Goal: Book appointment/travel/reservation

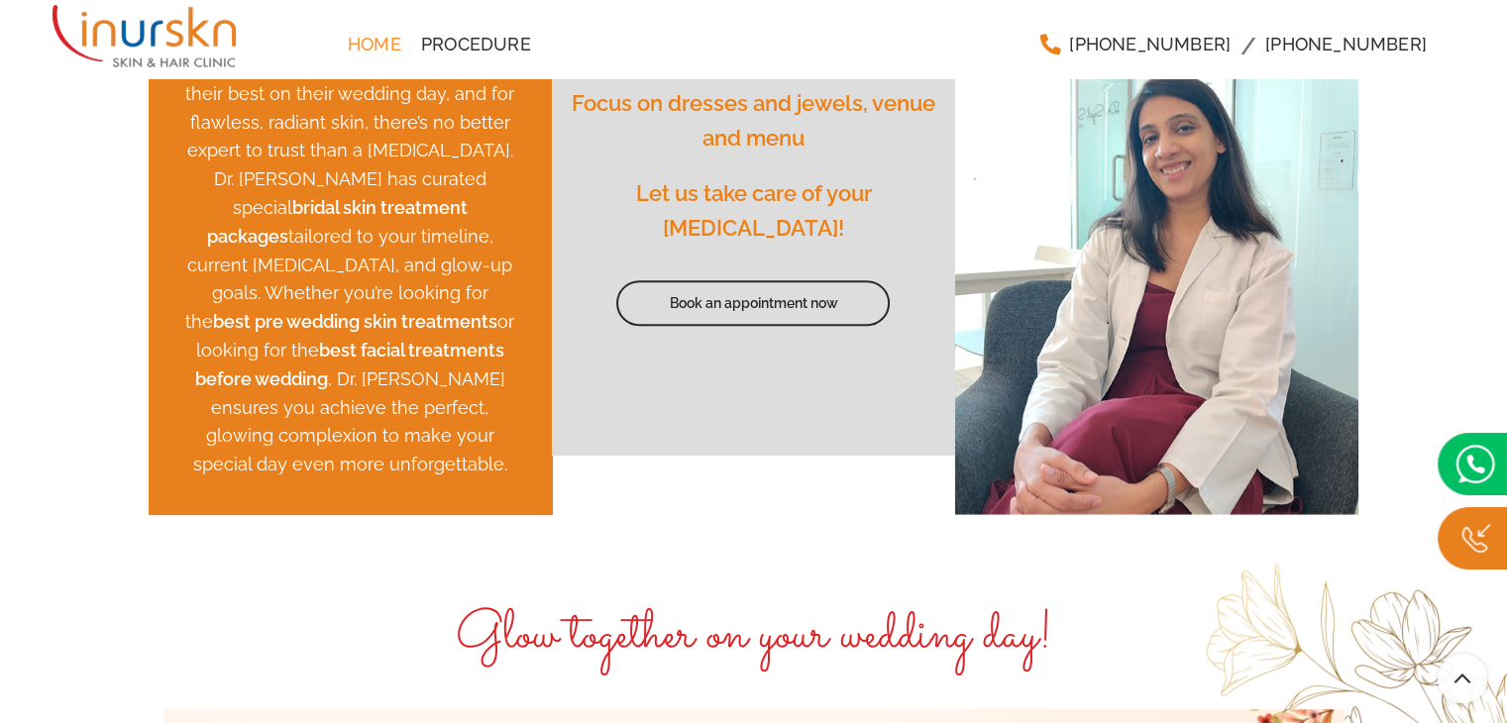
scroll to position [693, 0]
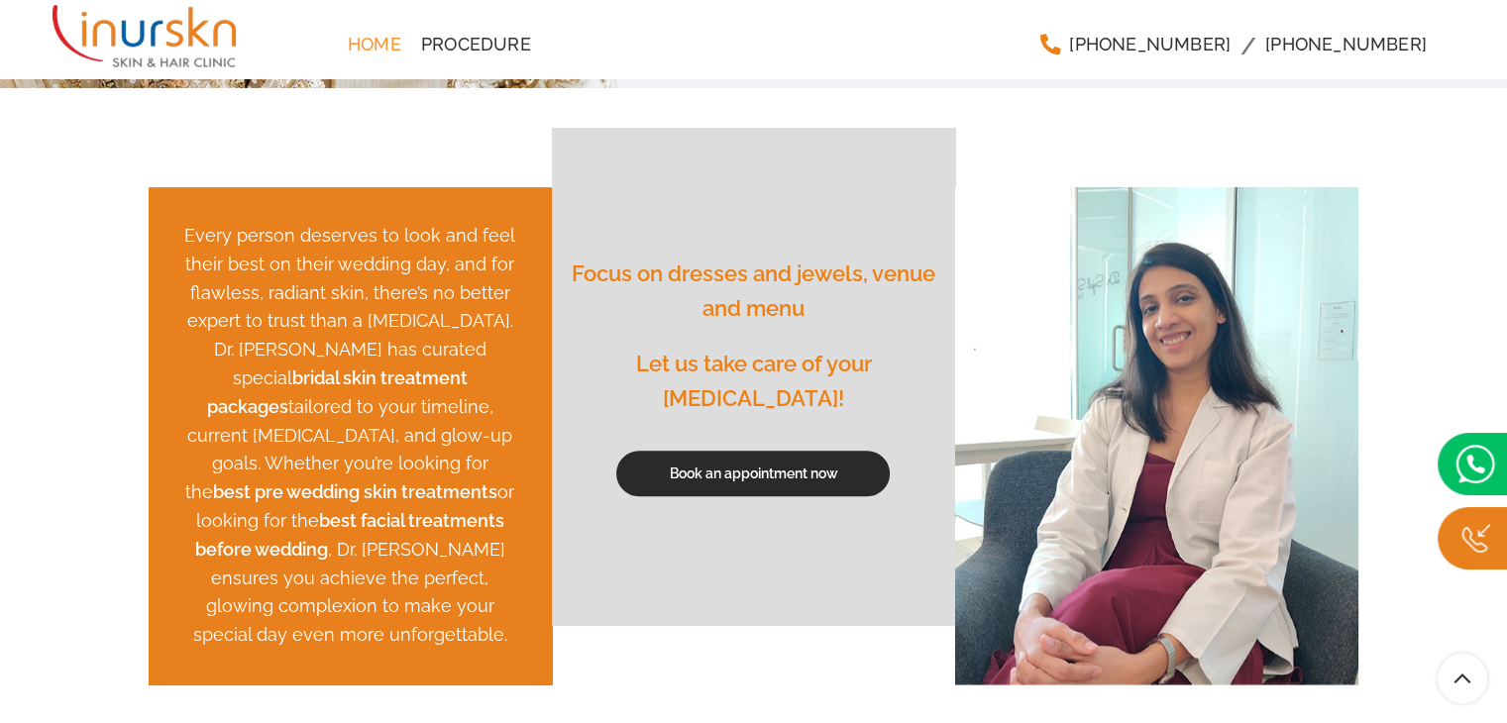
click at [778, 474] on link "Book an appointment now" at bounding box center [752, 474] width 273 height 46
